Goal: Task Accomplishment & Management: Use online tool/utility

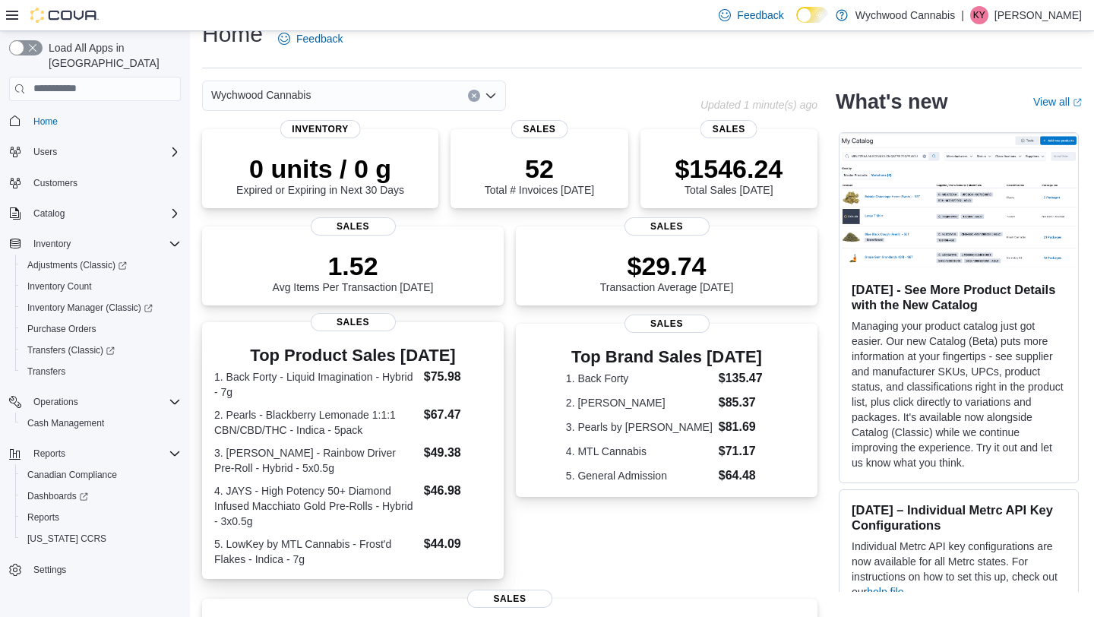
scroll to position [17, 0]
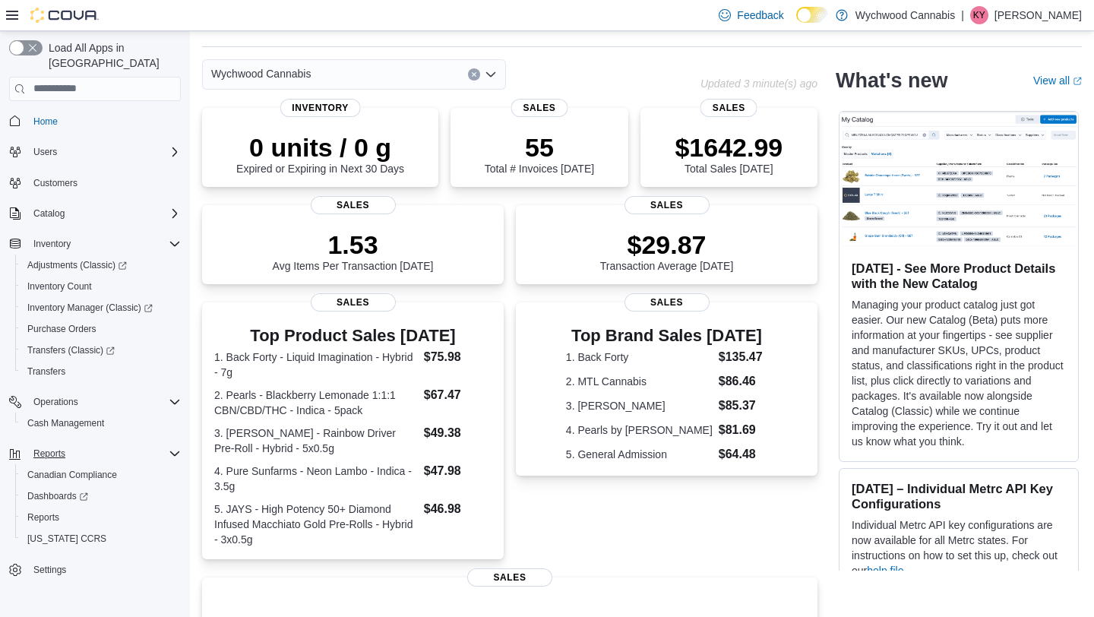
scroll to position [52, 0]
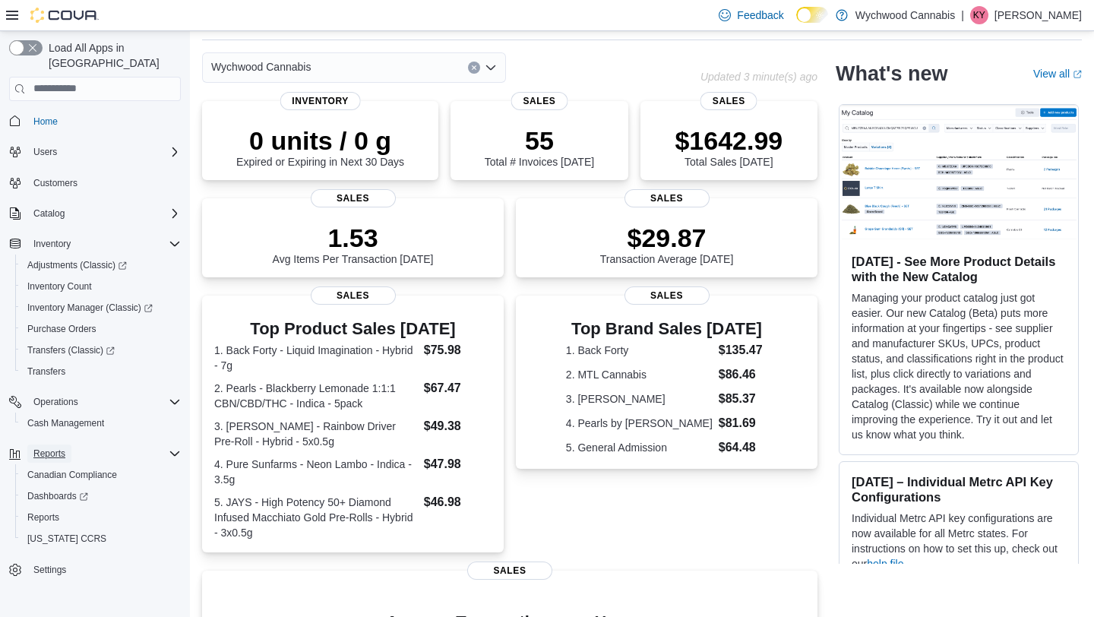
click at [56, 448] on span "Reports" at bounding box center [49, 454] width 32 height 12
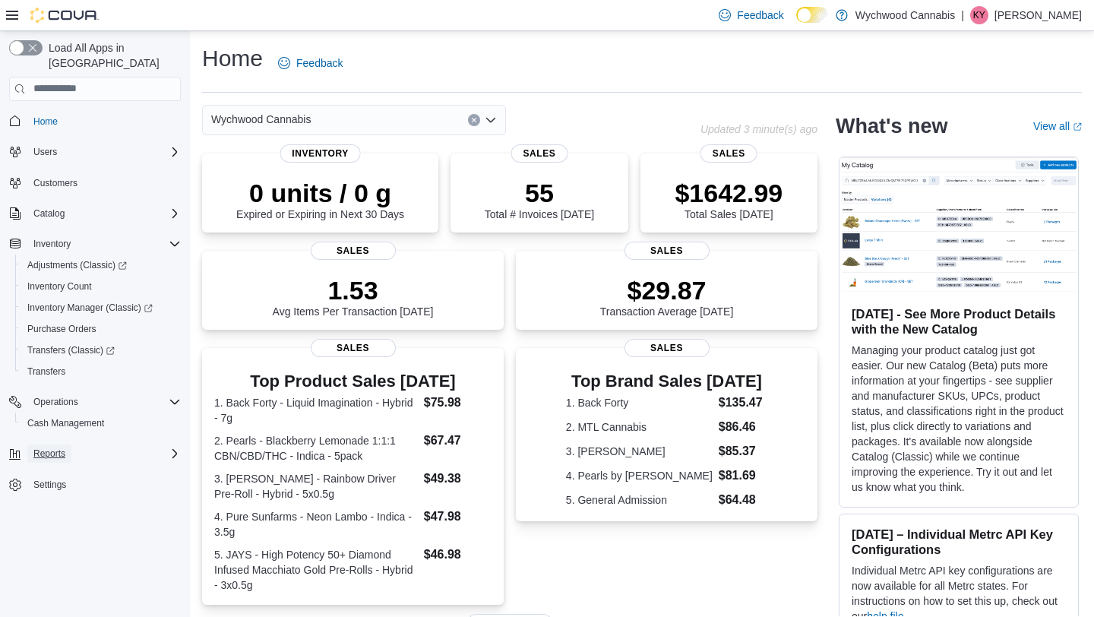
click at [59, 448] on span "Reports" at bounding box center [49, 454] width 32 height 12
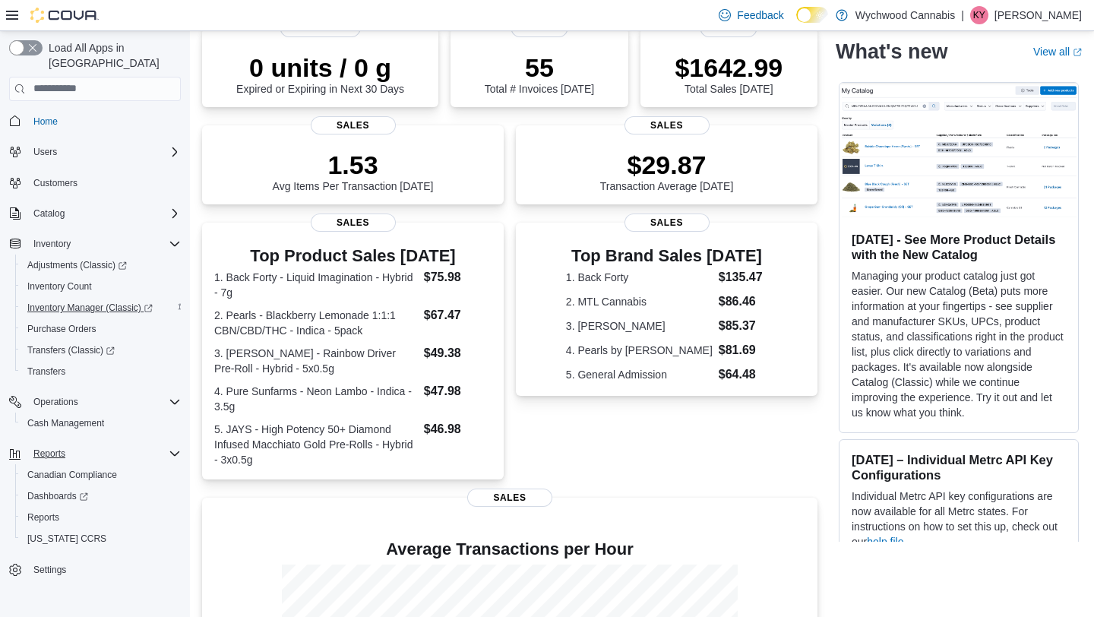
scroll to position [329, 0]
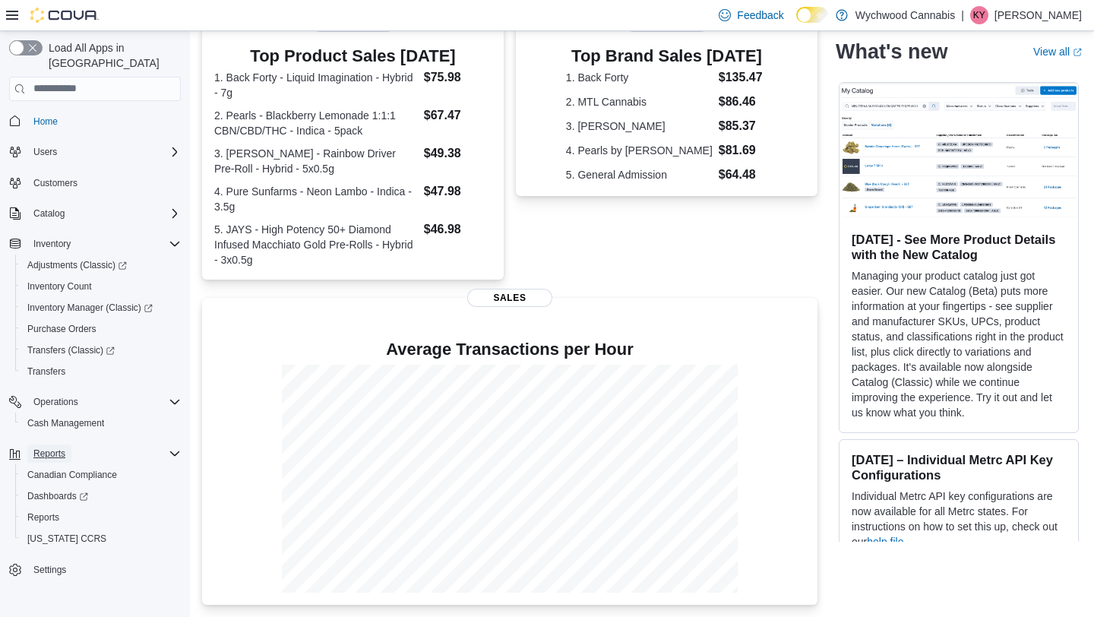
click at [68, 444] on button "Reports" at bounding box center [49, 453] width 44 height 18
click at [71, 444] on button "Reports" at bounding box center [49, 453] width 44 height 18
click at [59, 511] on span "Reports" at bounding box center [43, 517] width 32 height 12
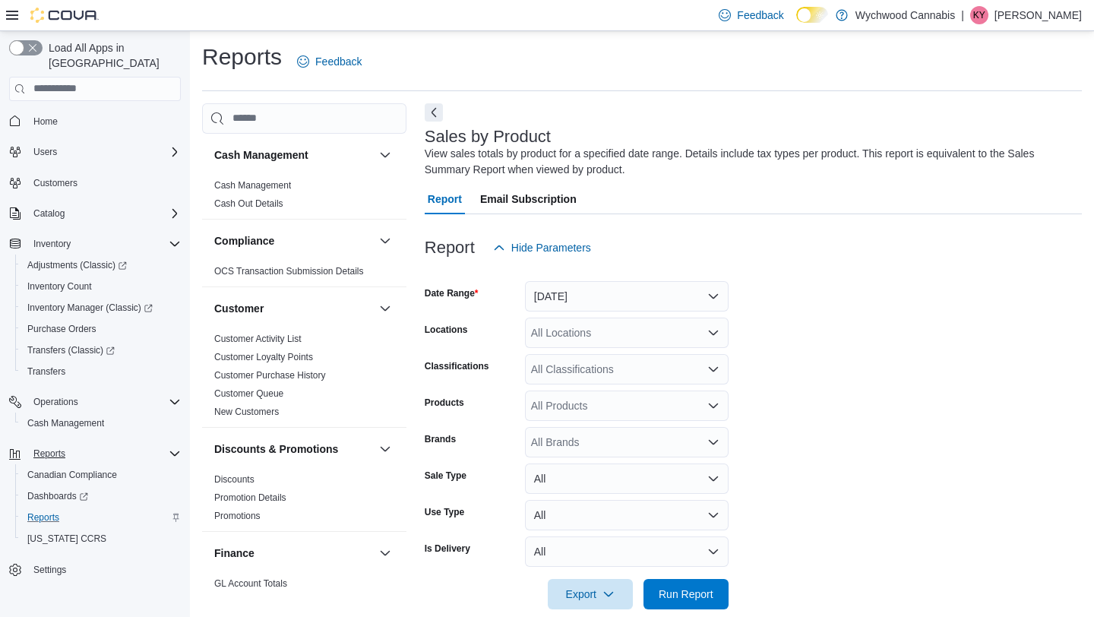
scroll to position [24, 0]
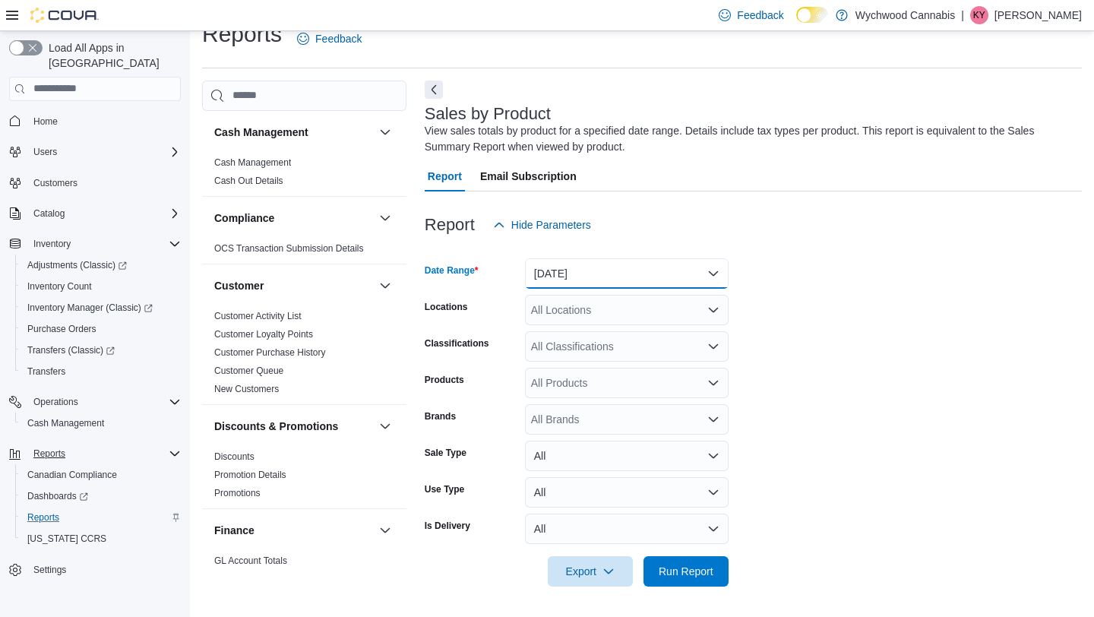
click at [608, 267] on button "Yesterday" at bounding box center [627, 273] width 204 height 30
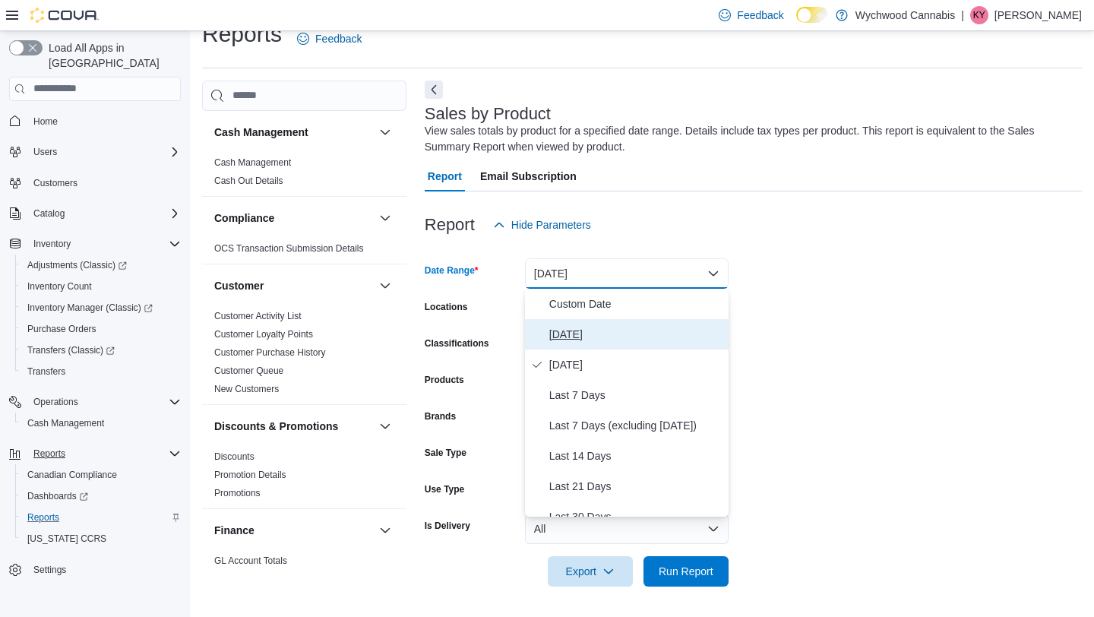
click at [584, 335] on span "Today" at bounding box center [635, 334] width 173 height 18
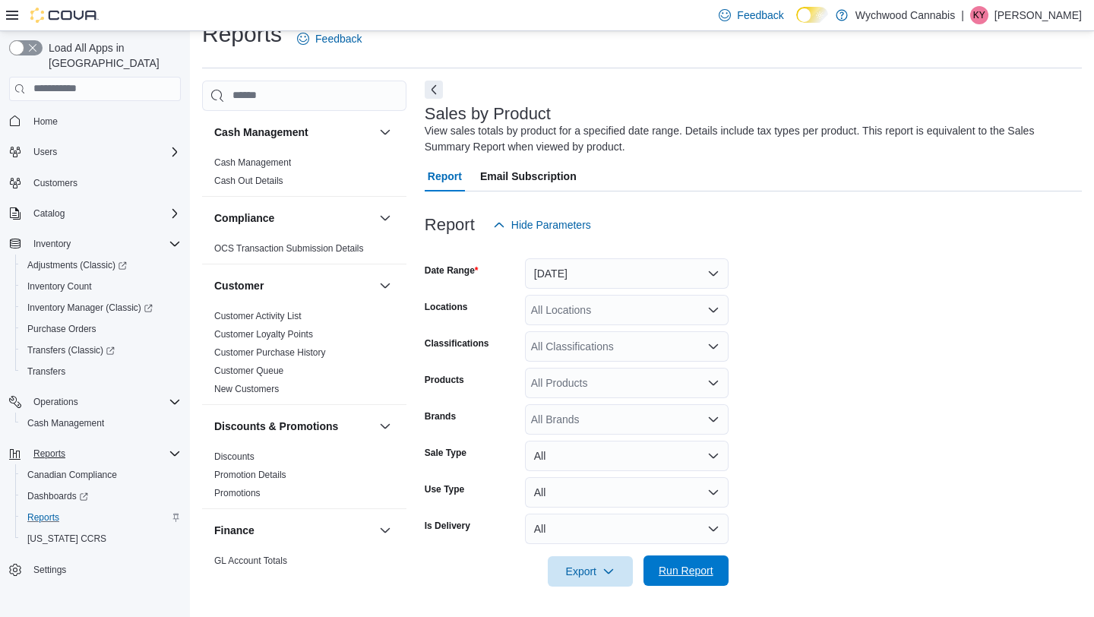
click at [695, 557] on span "Run Report" at bounding box center [686, 570] width 67 height 30
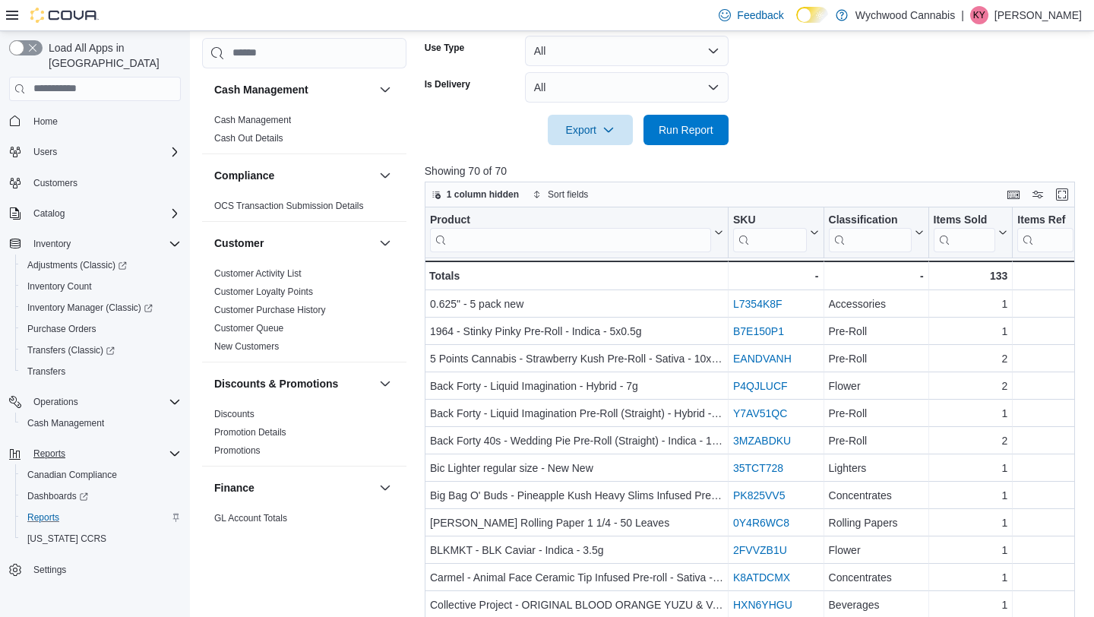
scroll to position [536, 0]
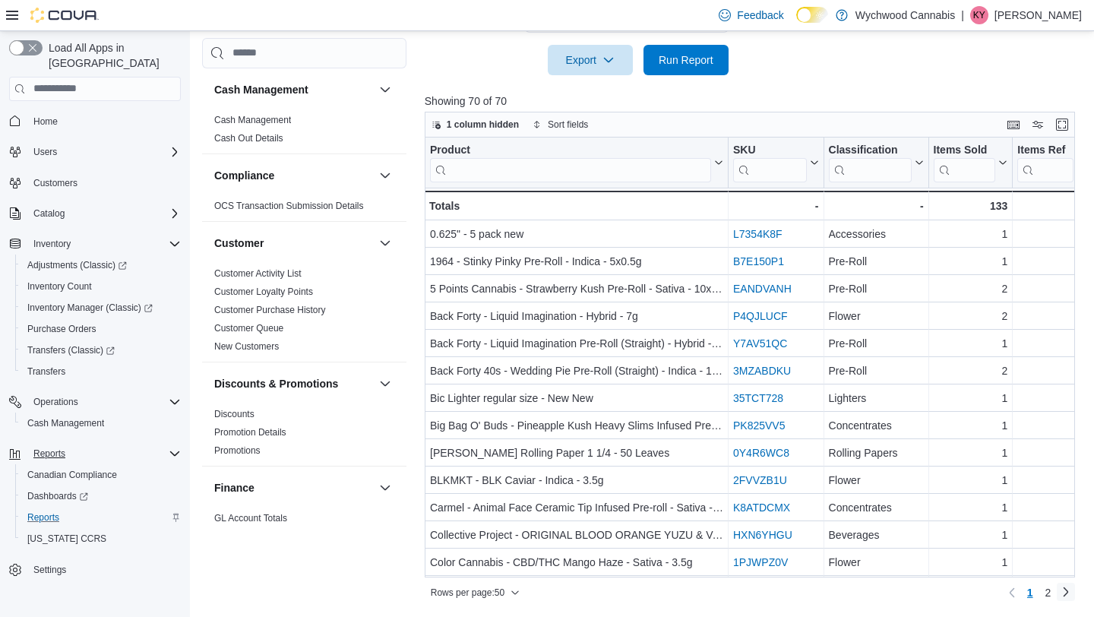
click at [1067, 590] on link "Next page" at bounding box center [1066, 592] width 18 height 18
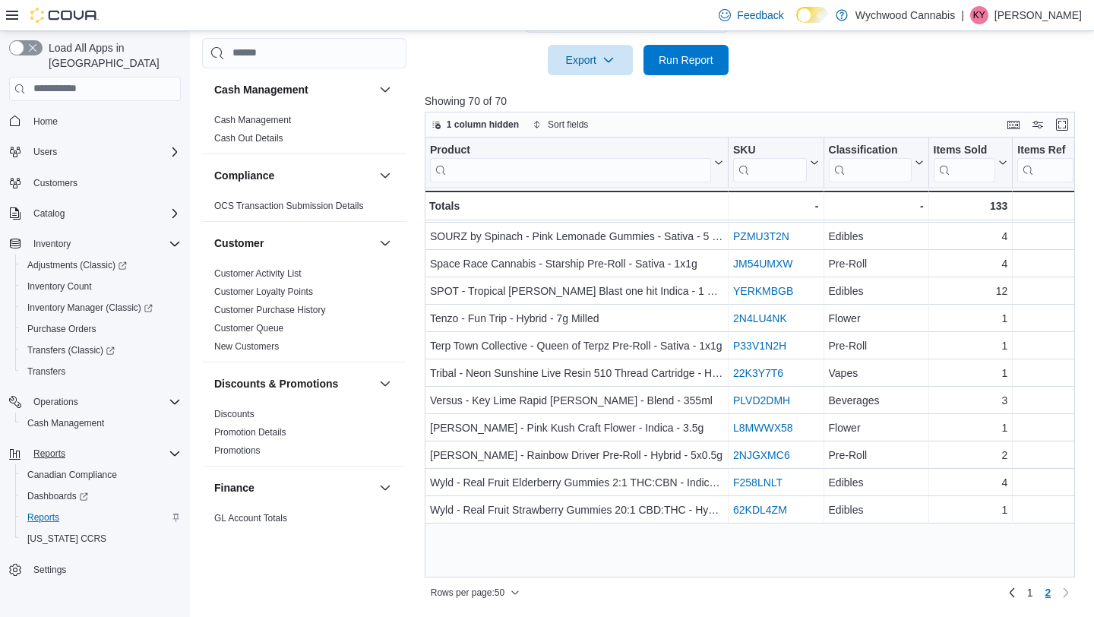
scroll to position [0, 0]
